Goal: Task Accomplishment & Management: Use online tool/utility

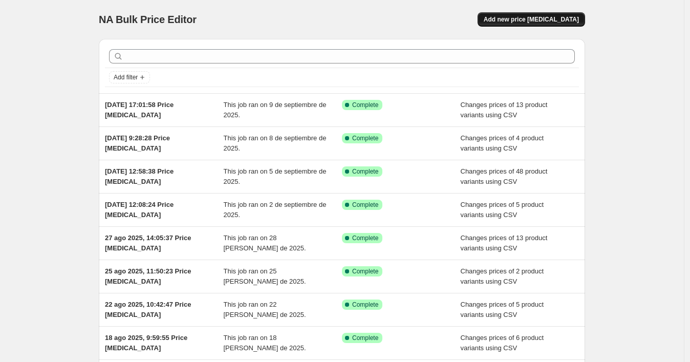
click at [535, 18] on span "Add new price [MEDICAL_DATA]" at bounding box center [530, 19] width 95 height 8
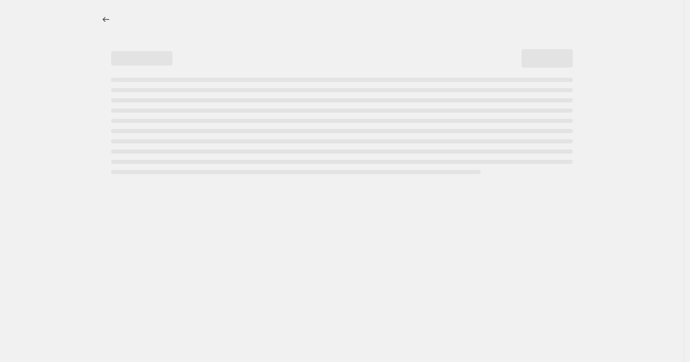
select select "percentage"
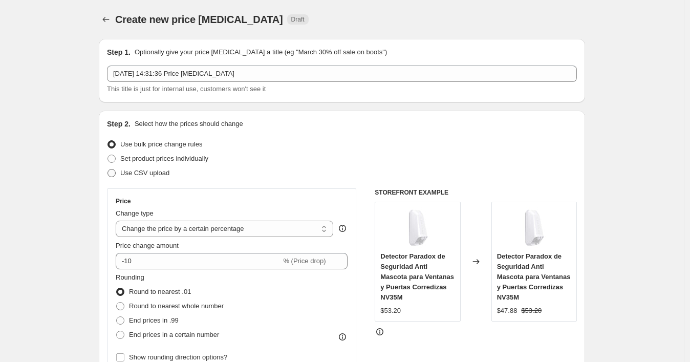
click at [135, 175] on span "Use CSV upload" at bounding box center [144, 173] width 49 height 8
click at [108, 169] on input "Use CSV upload" at bounding box center [107, 169] width 1 height 1
radio input "true"
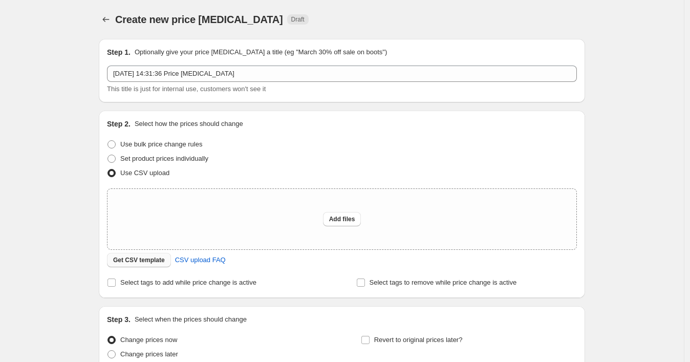
click at [153, 260] on span "Get CSV template" at bounding box center [139, 260] width 52 height 8
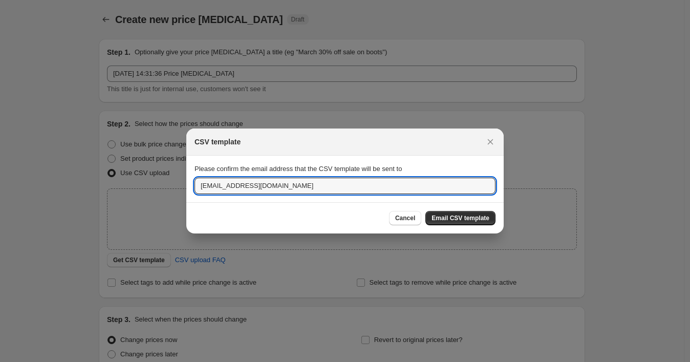
drag, startPoint x: 303, startPoint y: 186, endPoint x: 184, endPoint y: 185, distance: 118.7
paste input "wshopify738"
type input "[EMAIL_ADDRESS][DOMAIN_NAME]"
click at [450, 216] on span "Email CSV template" at bounding box center [460, 218] width 58 height 8
